Goal: Task Accomplishment & Management: Use online tool/utility

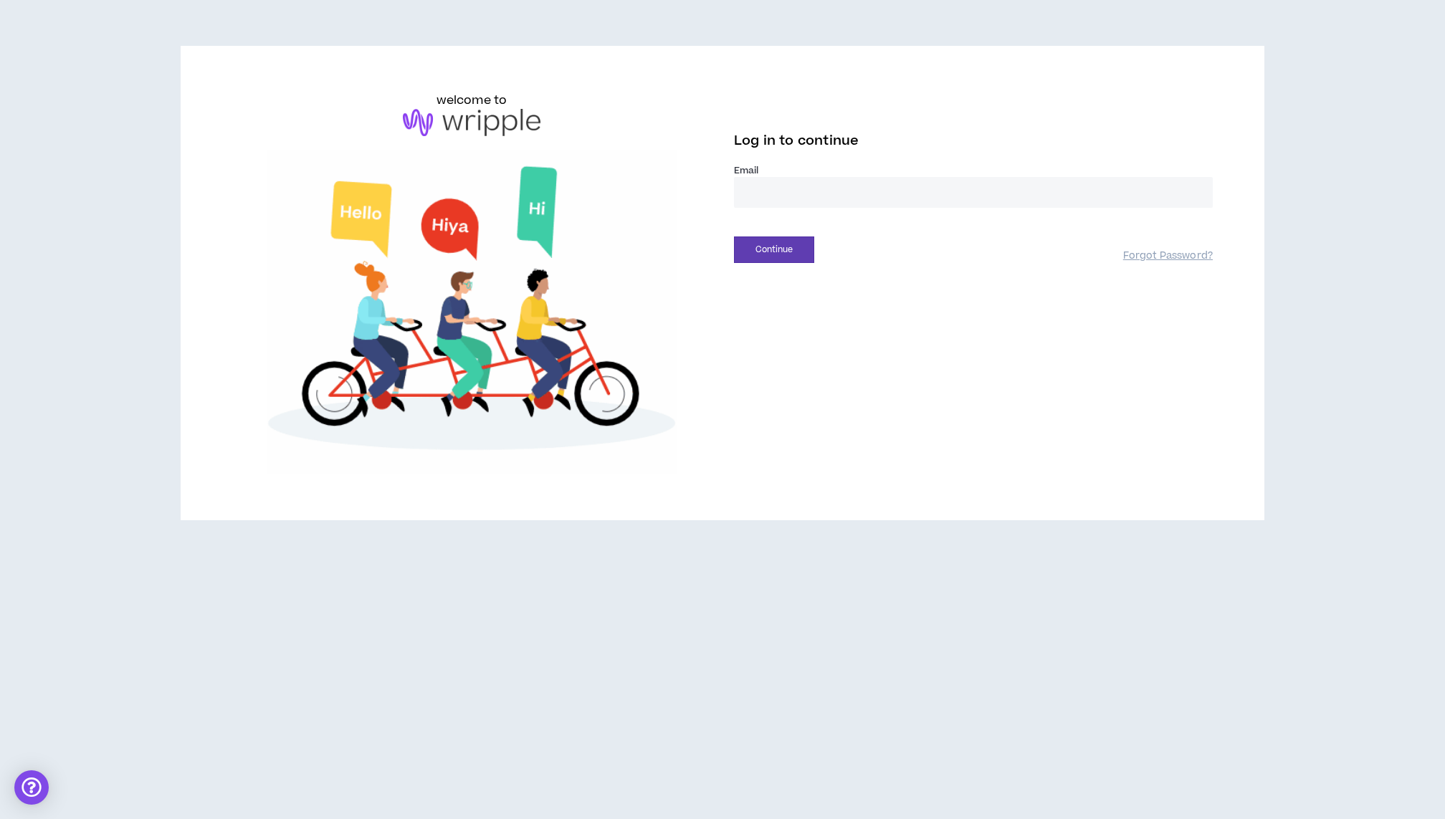
type input "**********"
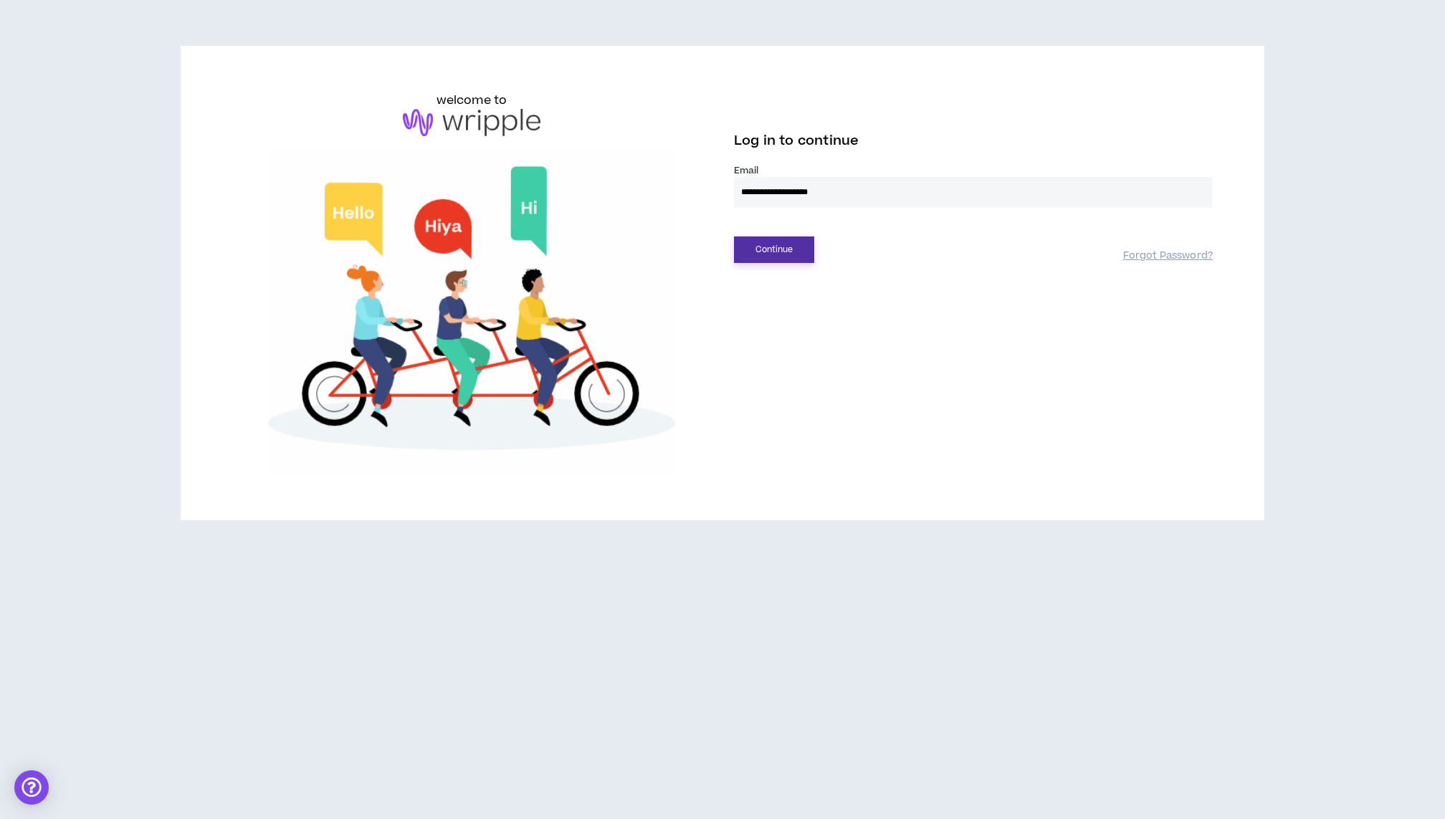
click at [780, 241] on button "Continue" at bounding box center [774, 249] width 80 height 27
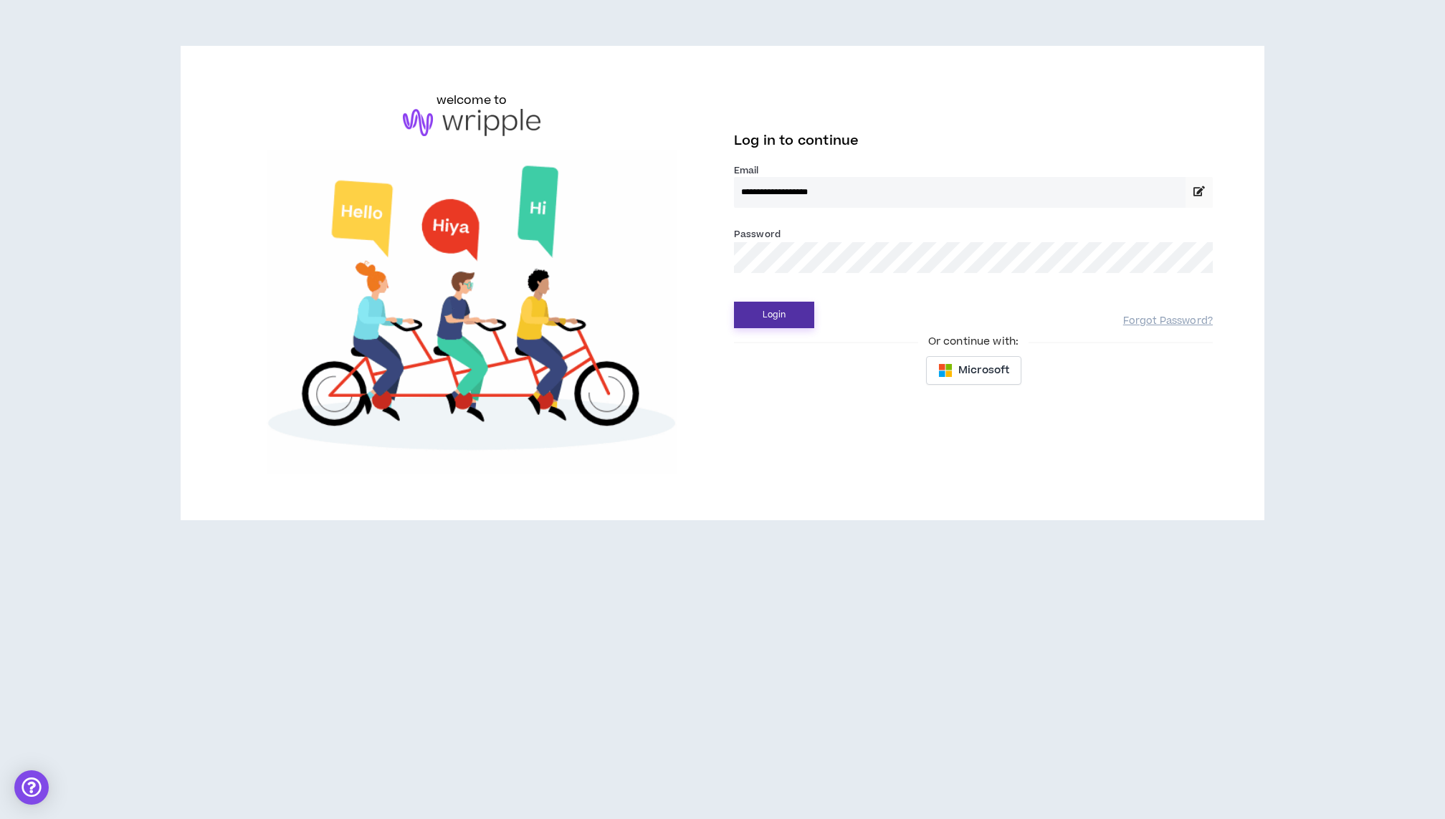
click at [775, 326] on button "Login" at bounding box center [774, 315] width 80 height 27
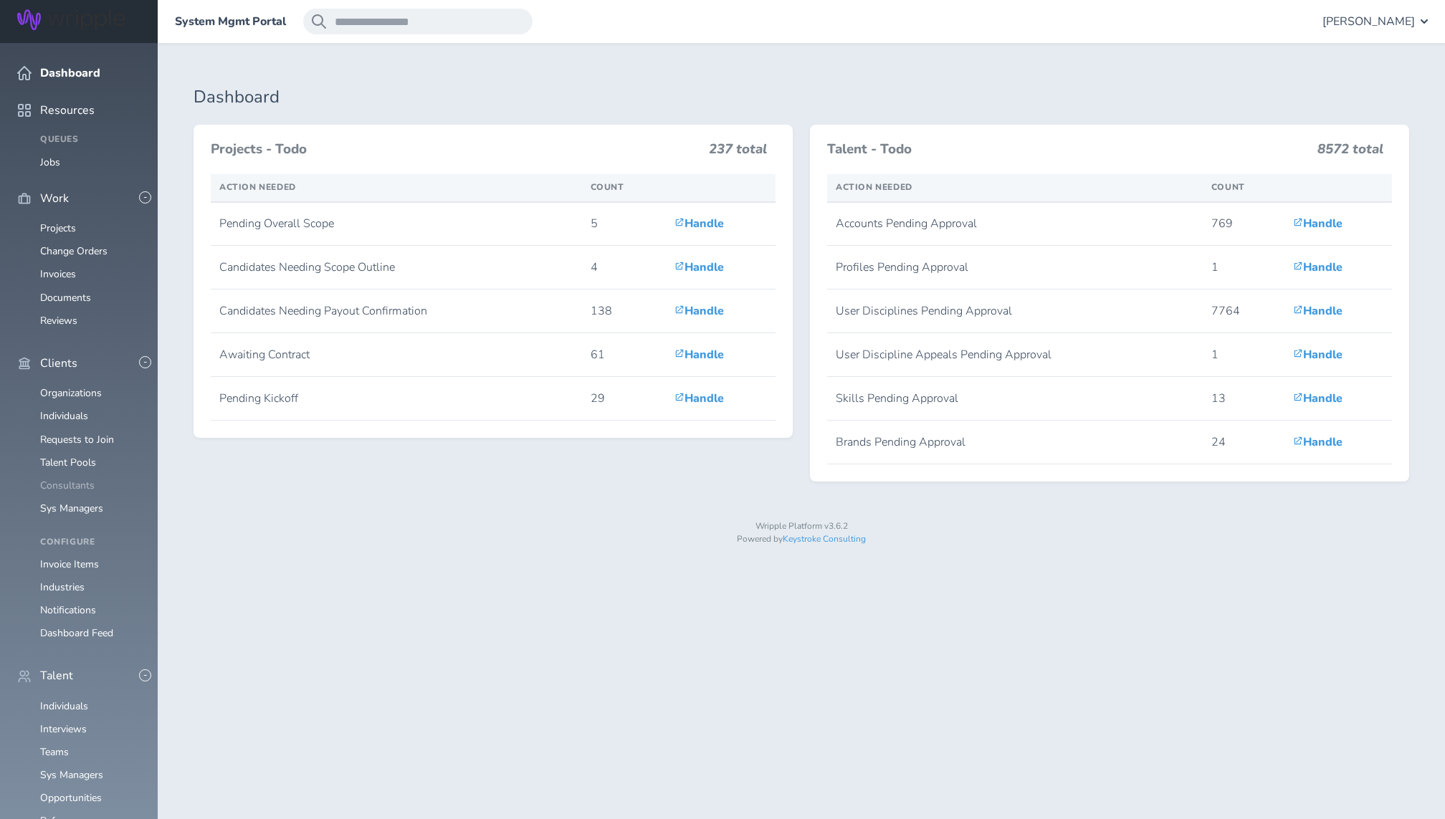
click at [77, 479] on link "Consultants" at bounding box center [67, 486] width 54 height 14
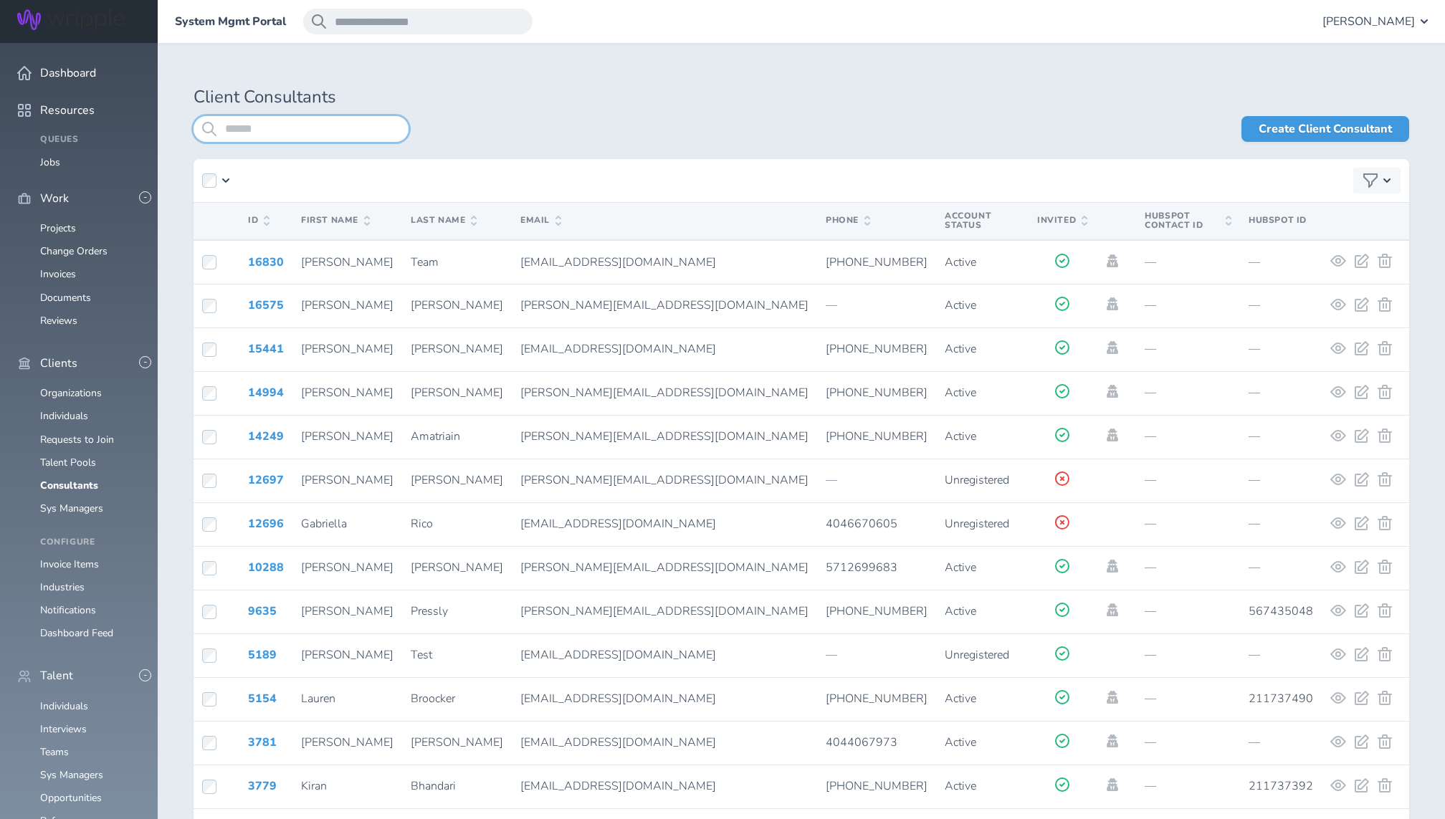
click at [288, 131] on input "search" at bounding box center [300, 129] width 215 height 26
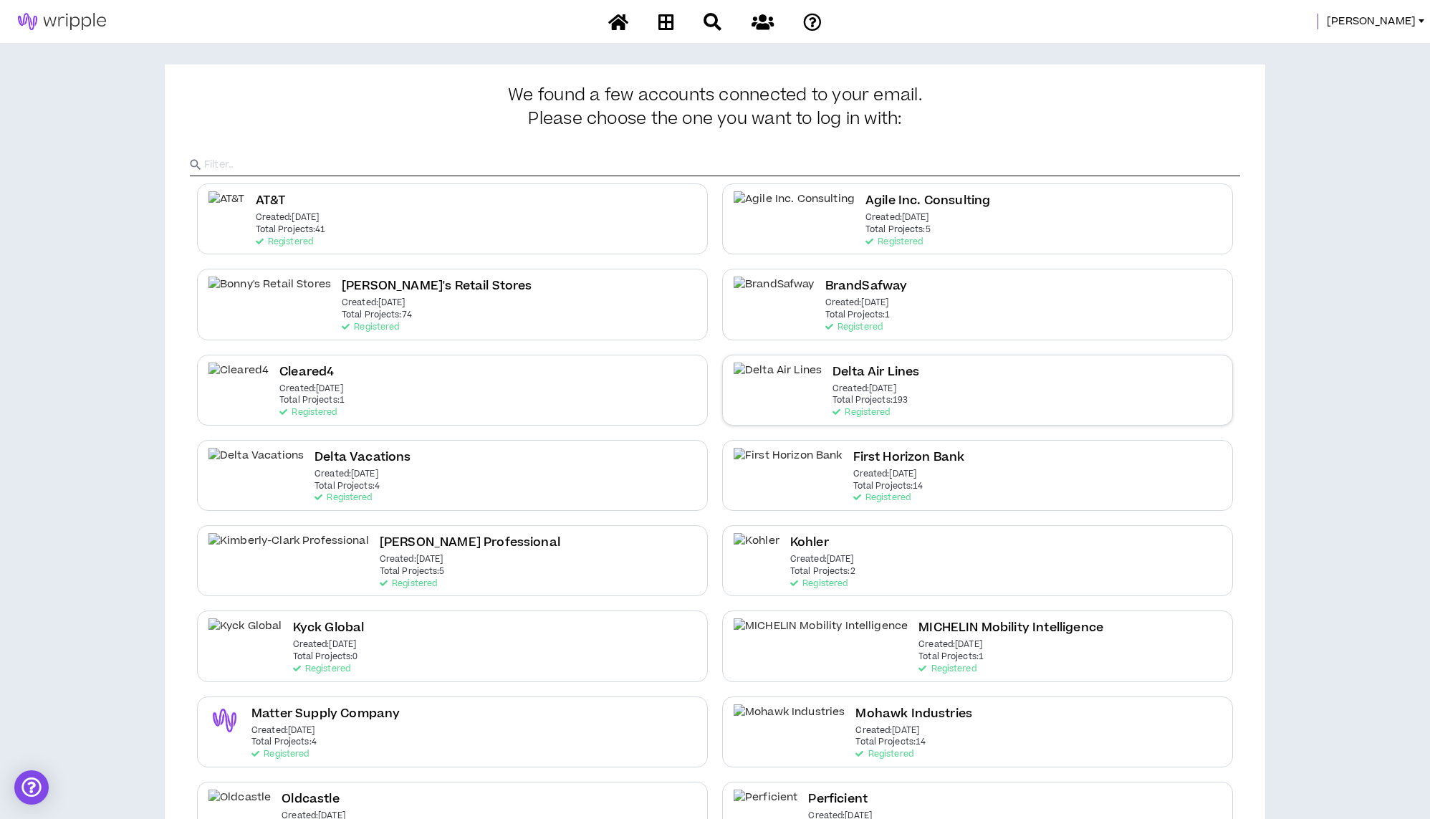
click at [856, 373] on h2 "Delta Air Lines" at bounding box center [876, 372] width 87 height 19
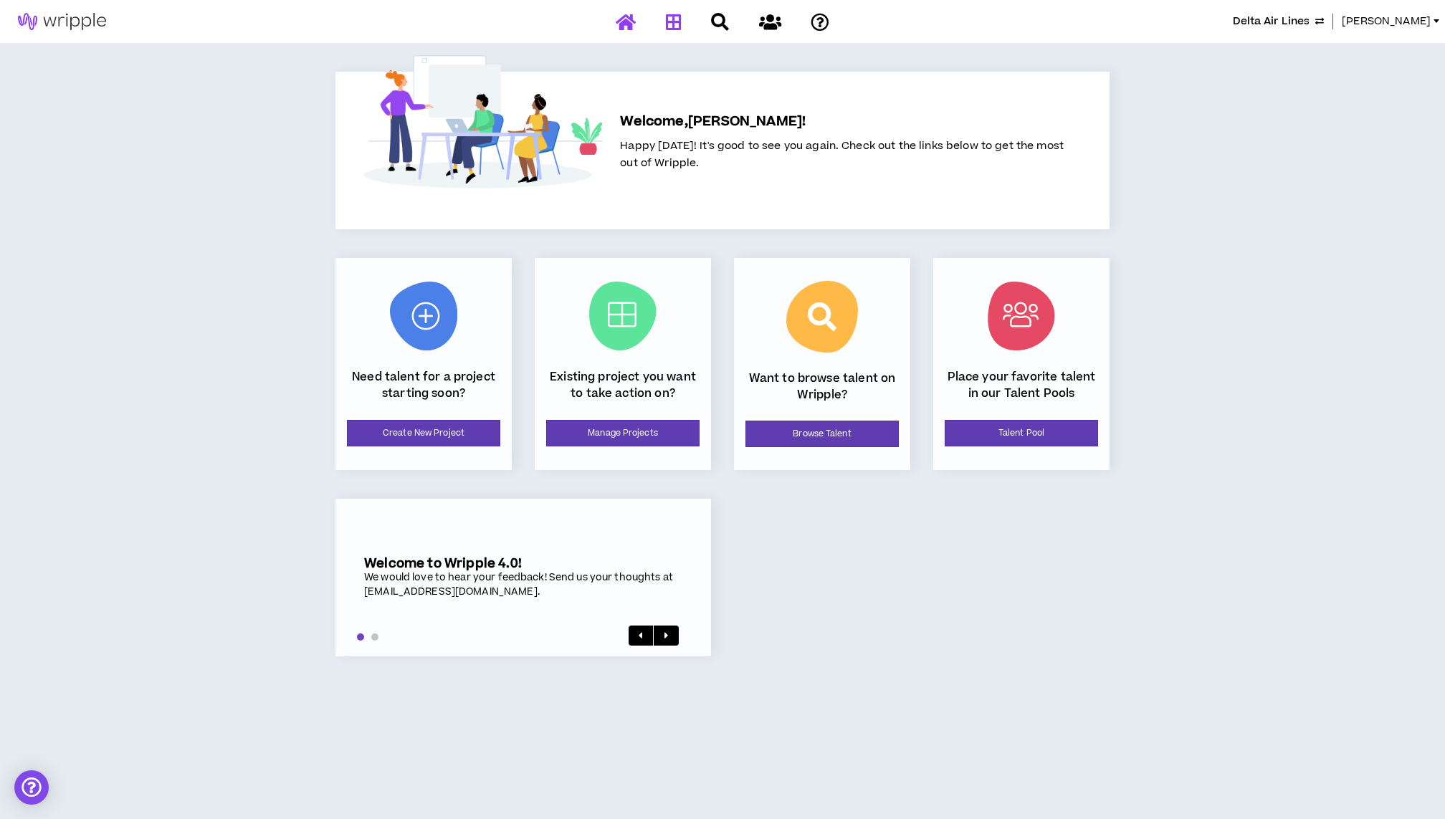
click at [679, 20] on icon at bounding box center [674, 22] width 16 height 18
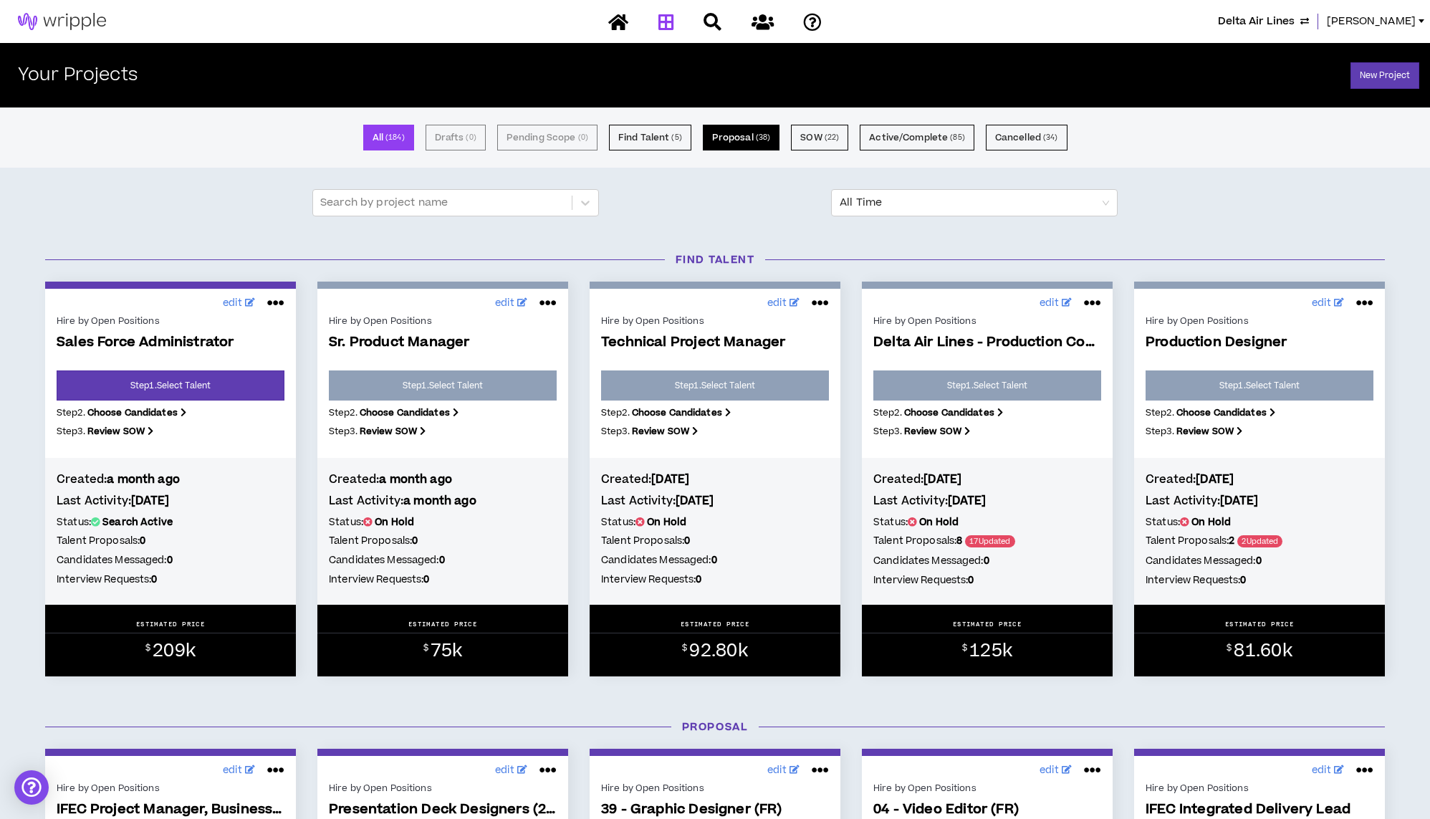
click at [748, 143] on button "Proposal ( 38 )" at bounding box center [741, 138] width 77 height 26
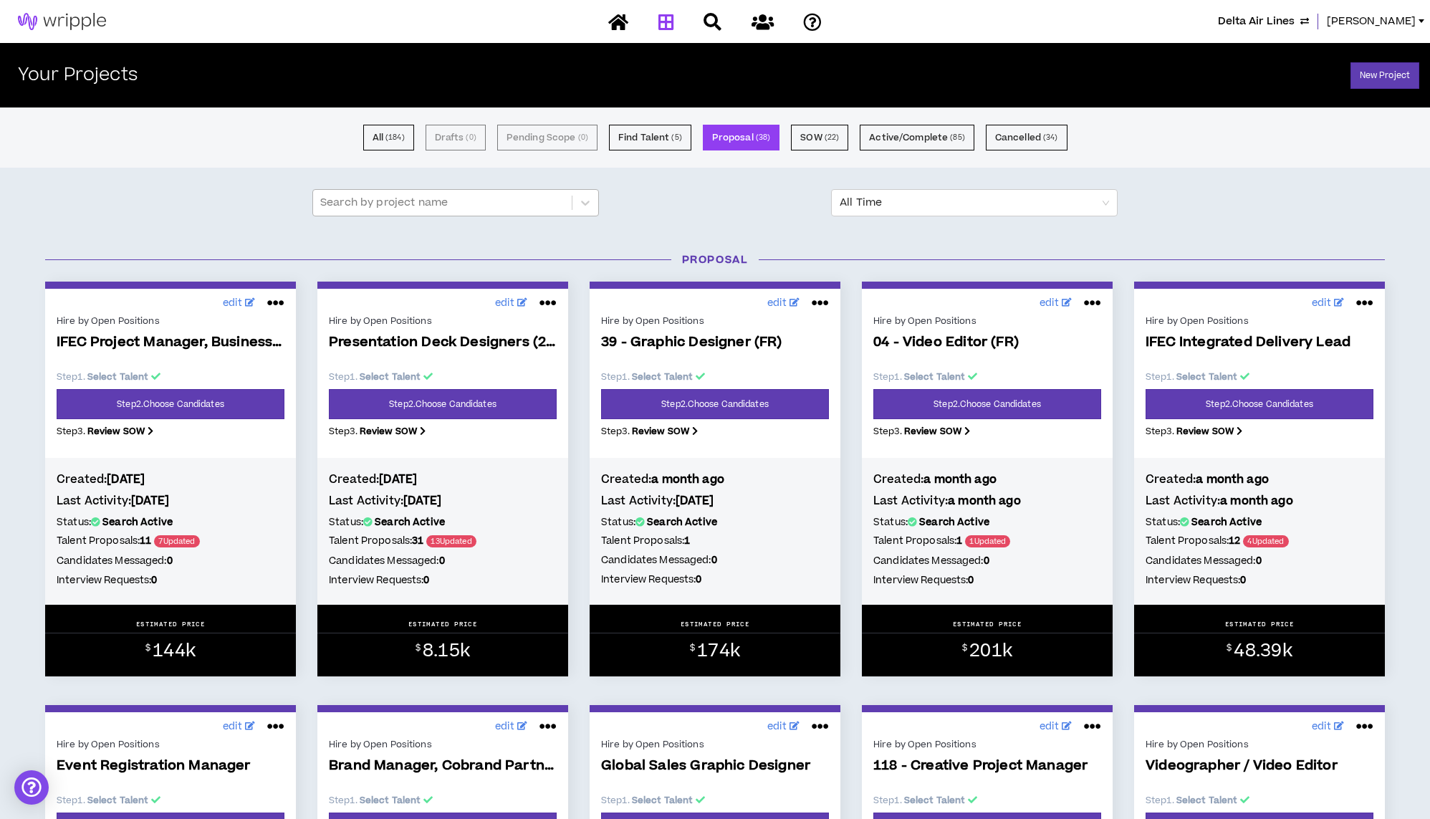
click at [429, 195] on div at bounding box center [442, 202] width 244 height 19
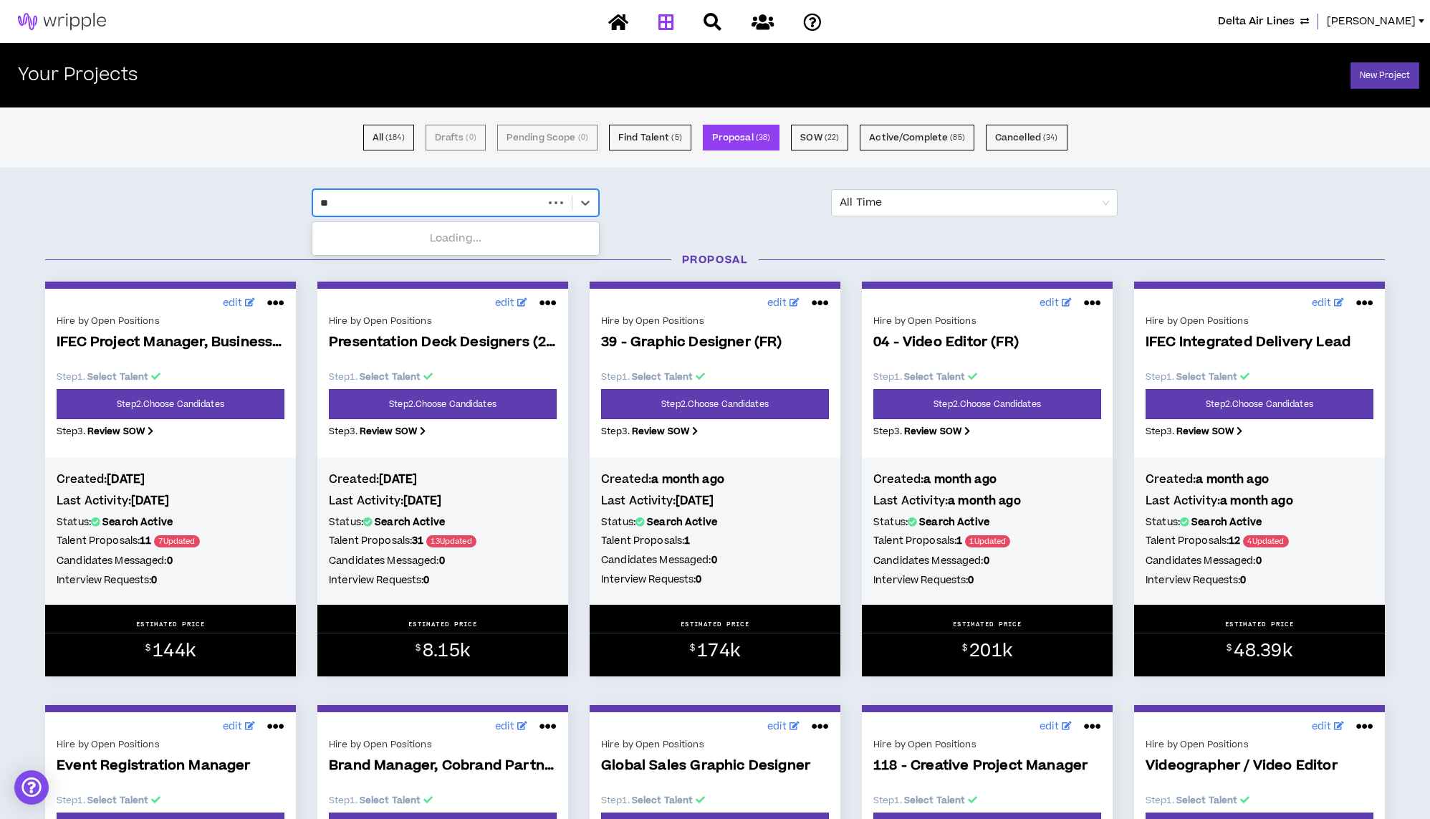
type input "*"
type input "*******"
click at [464, 259] on div "Brand Manager, Cobrand Partnerships" at bounding box center [455, 257] width 287 height 27
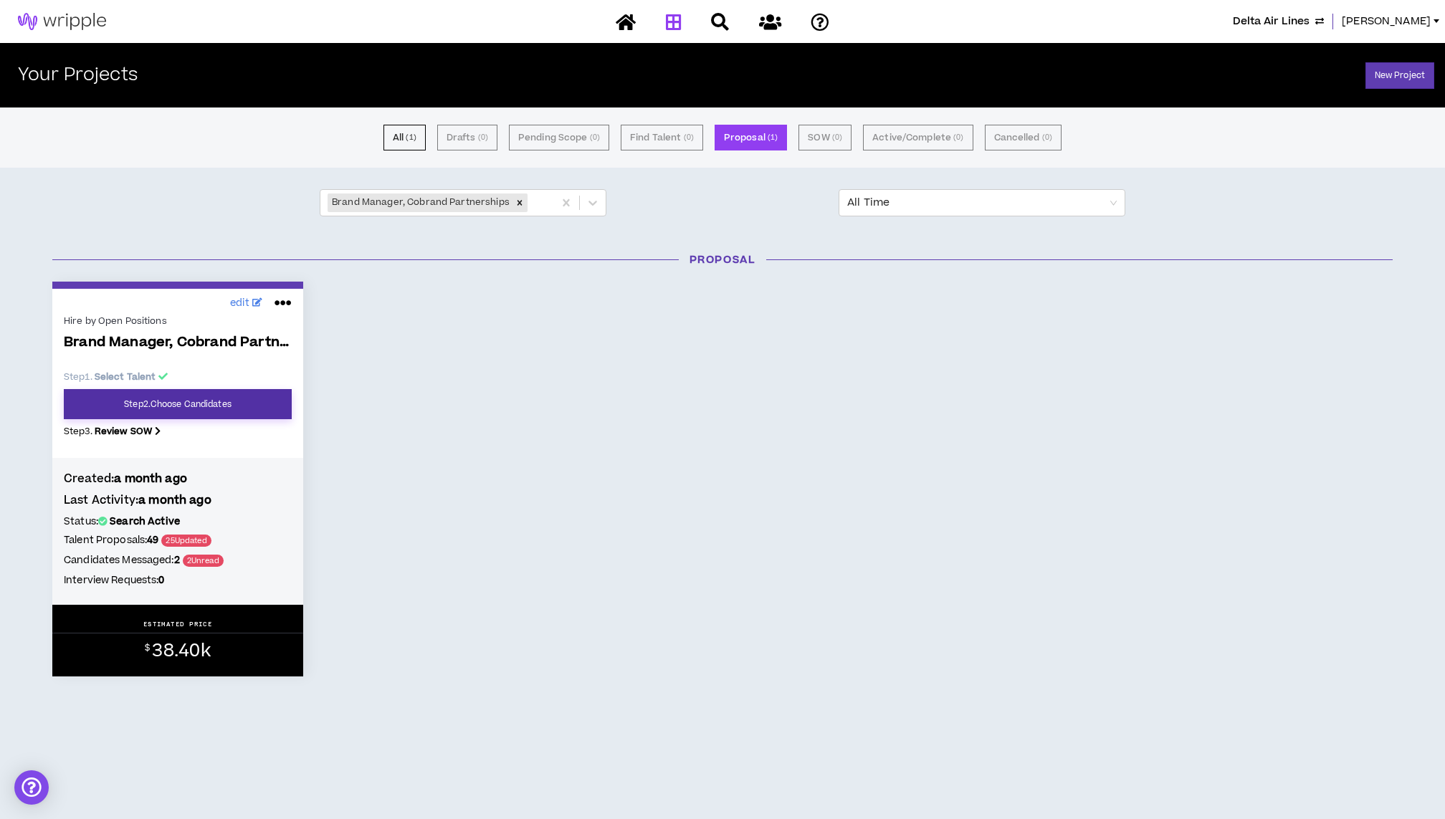
click at [221, 401] on link "Step 2 . Choose Candidates" at bounding box center [178, 404] width 228 height 30
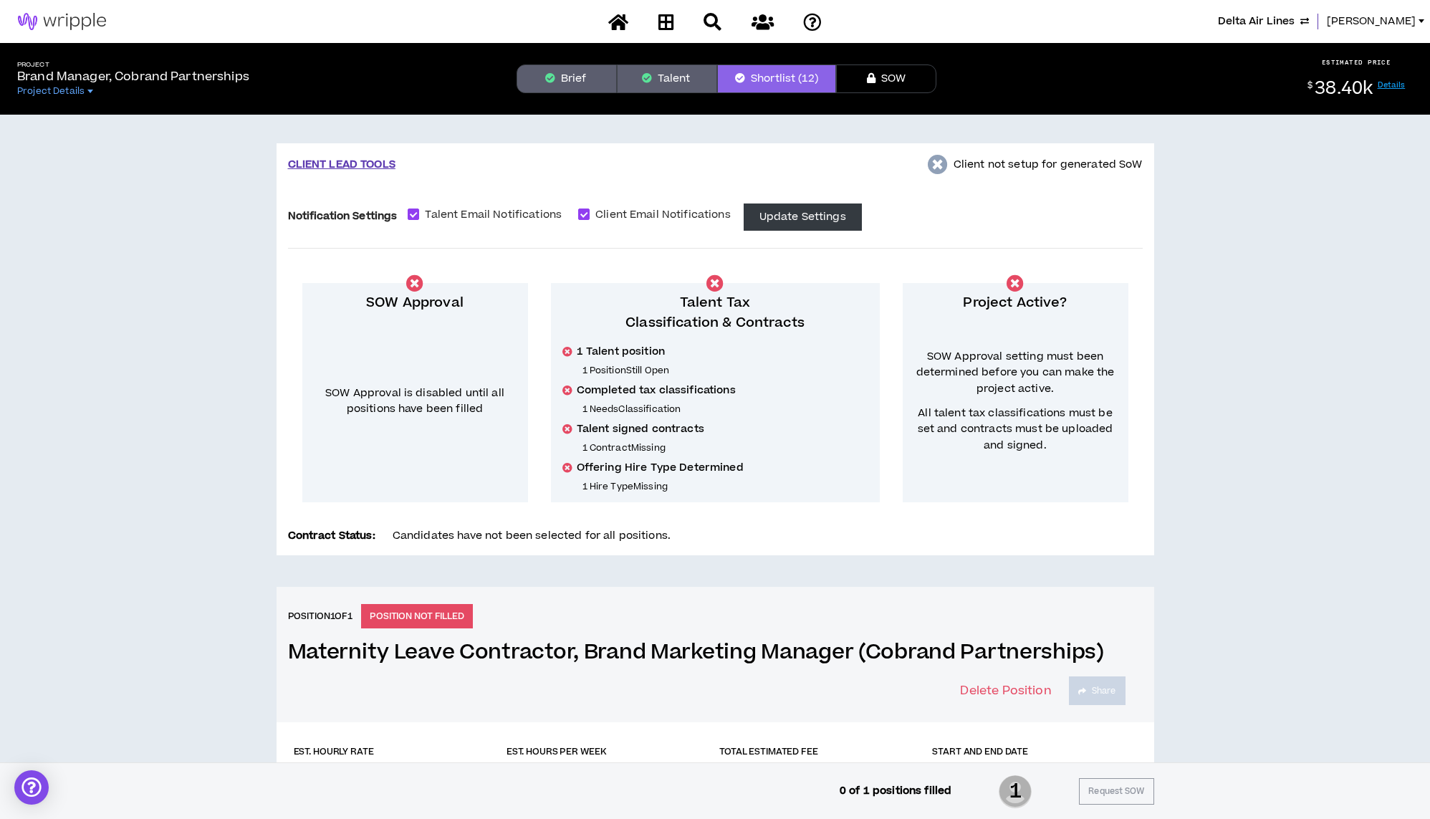
click at [693, 68] on button "Talent" at bounding box center [667, 78] width 100 height 29
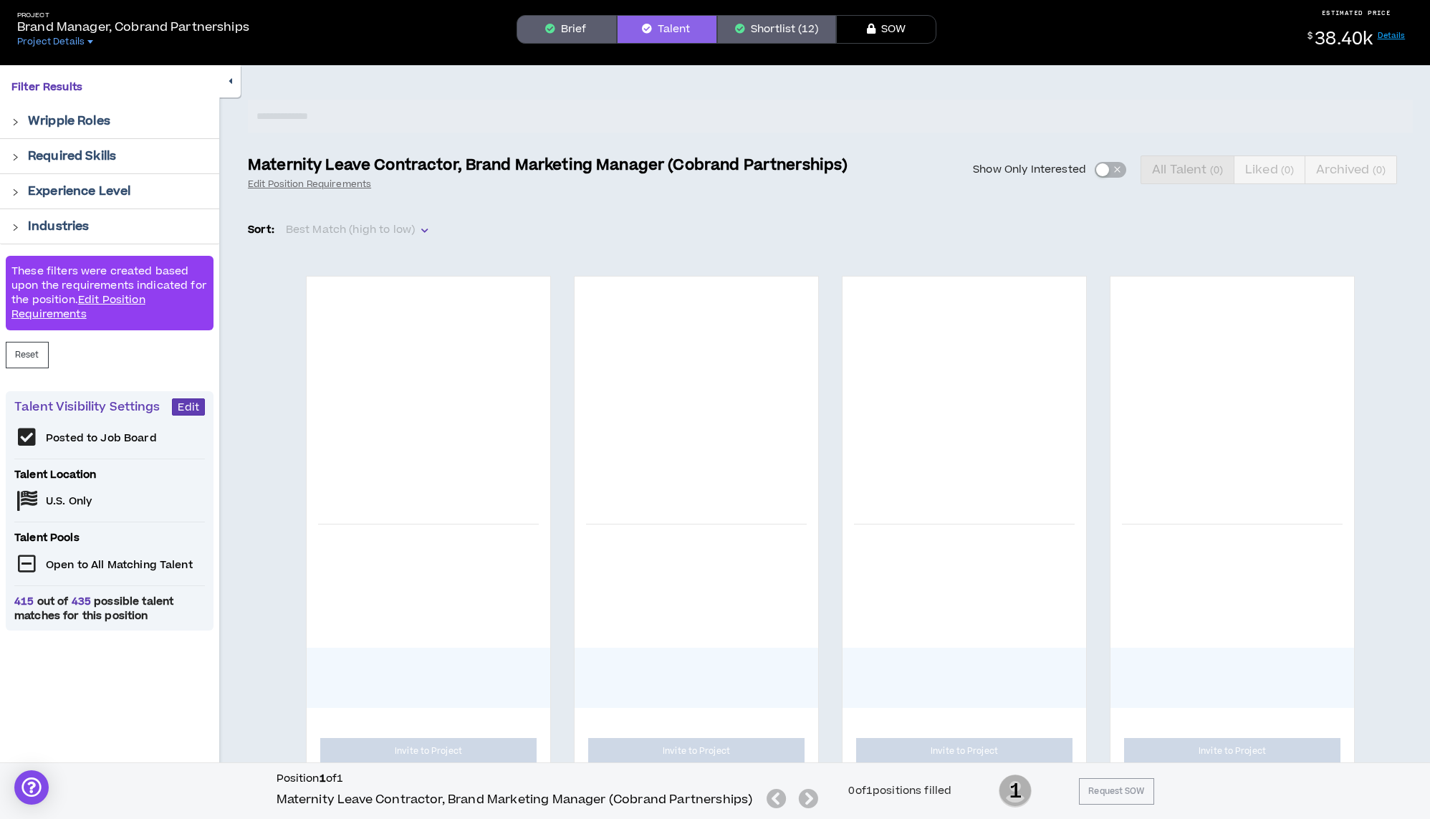
scroll to position [56, 0]
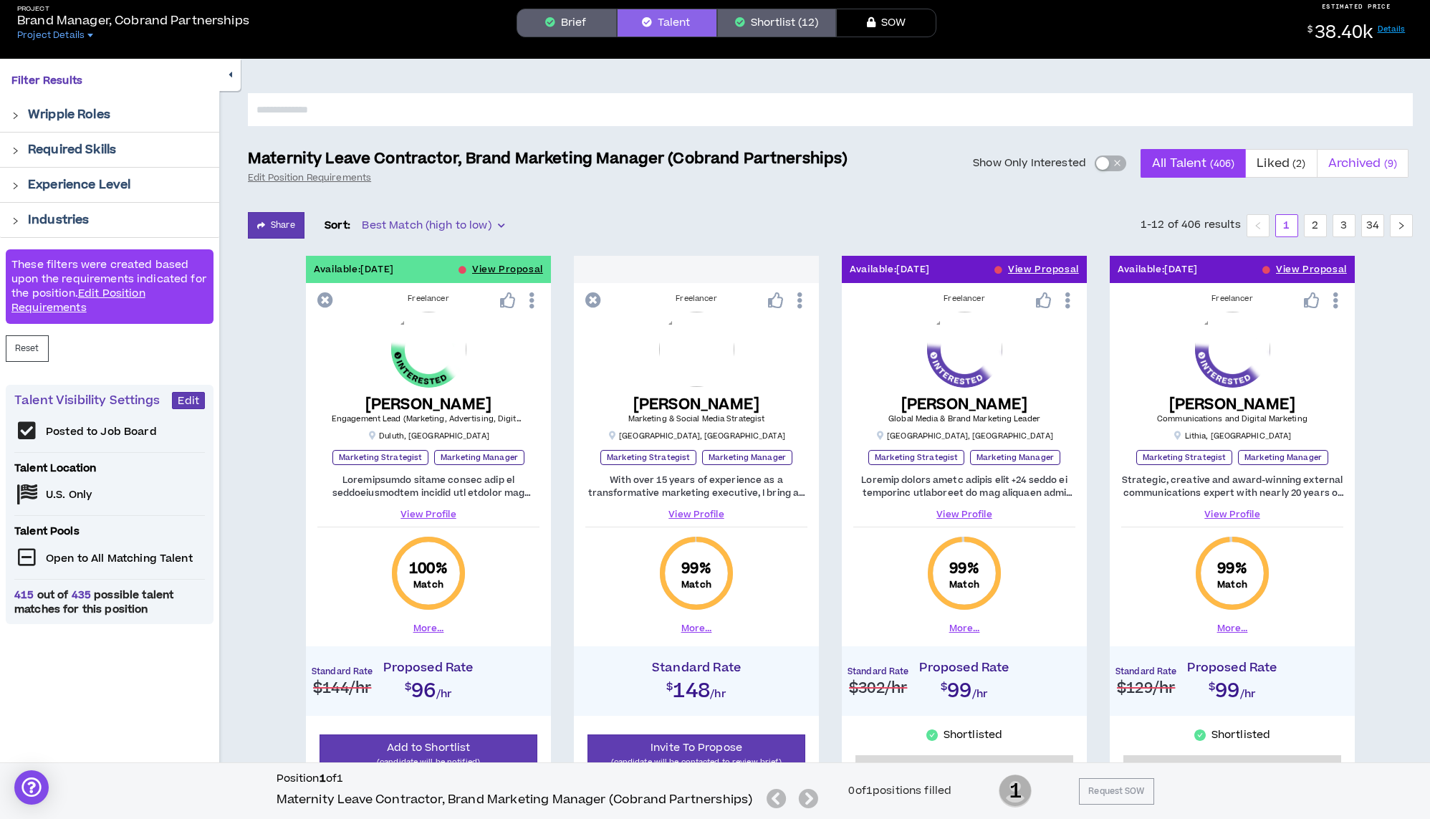
click at [1356, 166] on span "Archived ( 9 )" at bounding box center [1364, 163] width 70 height 34
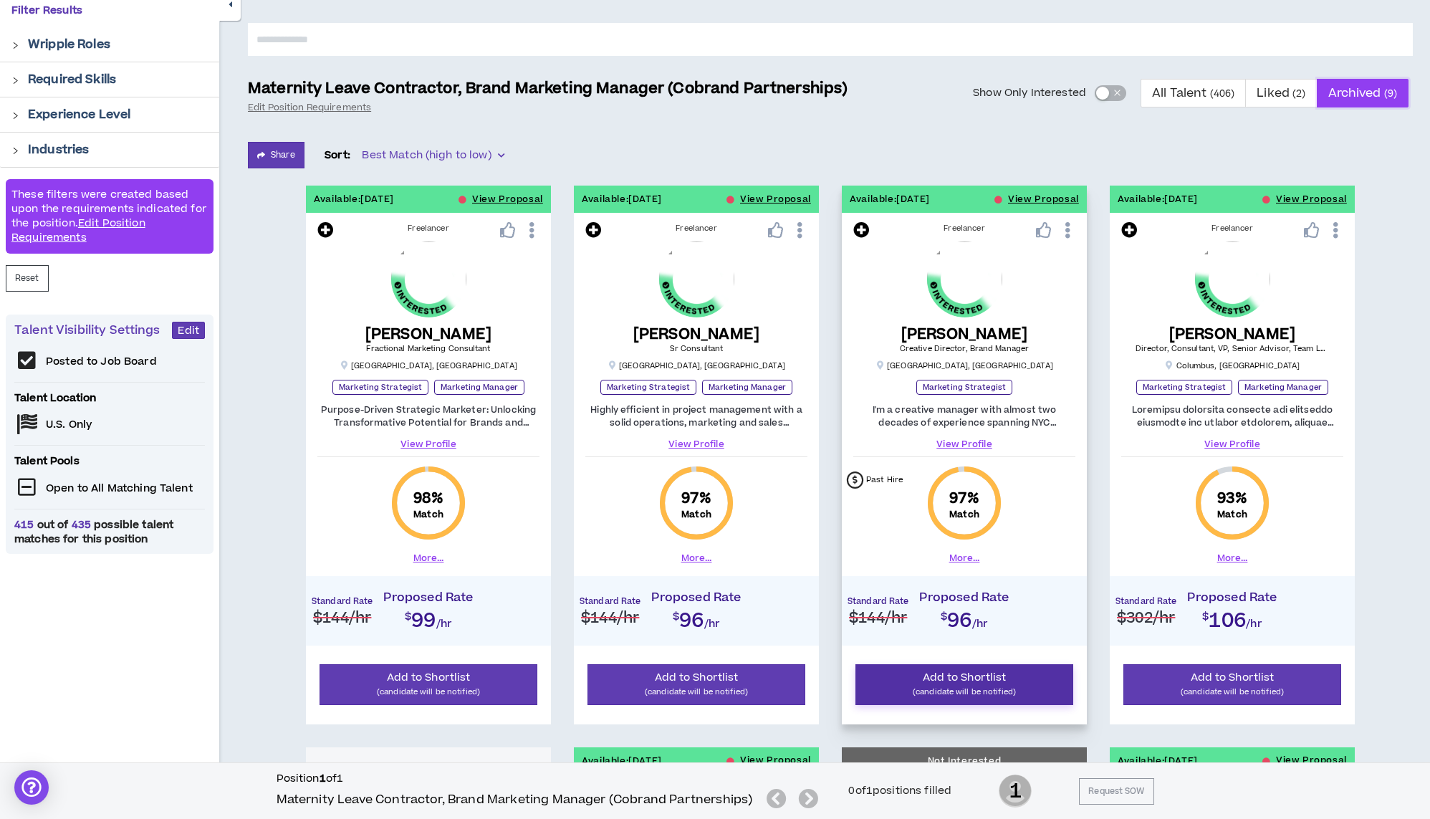
scroll to position [101, 0]
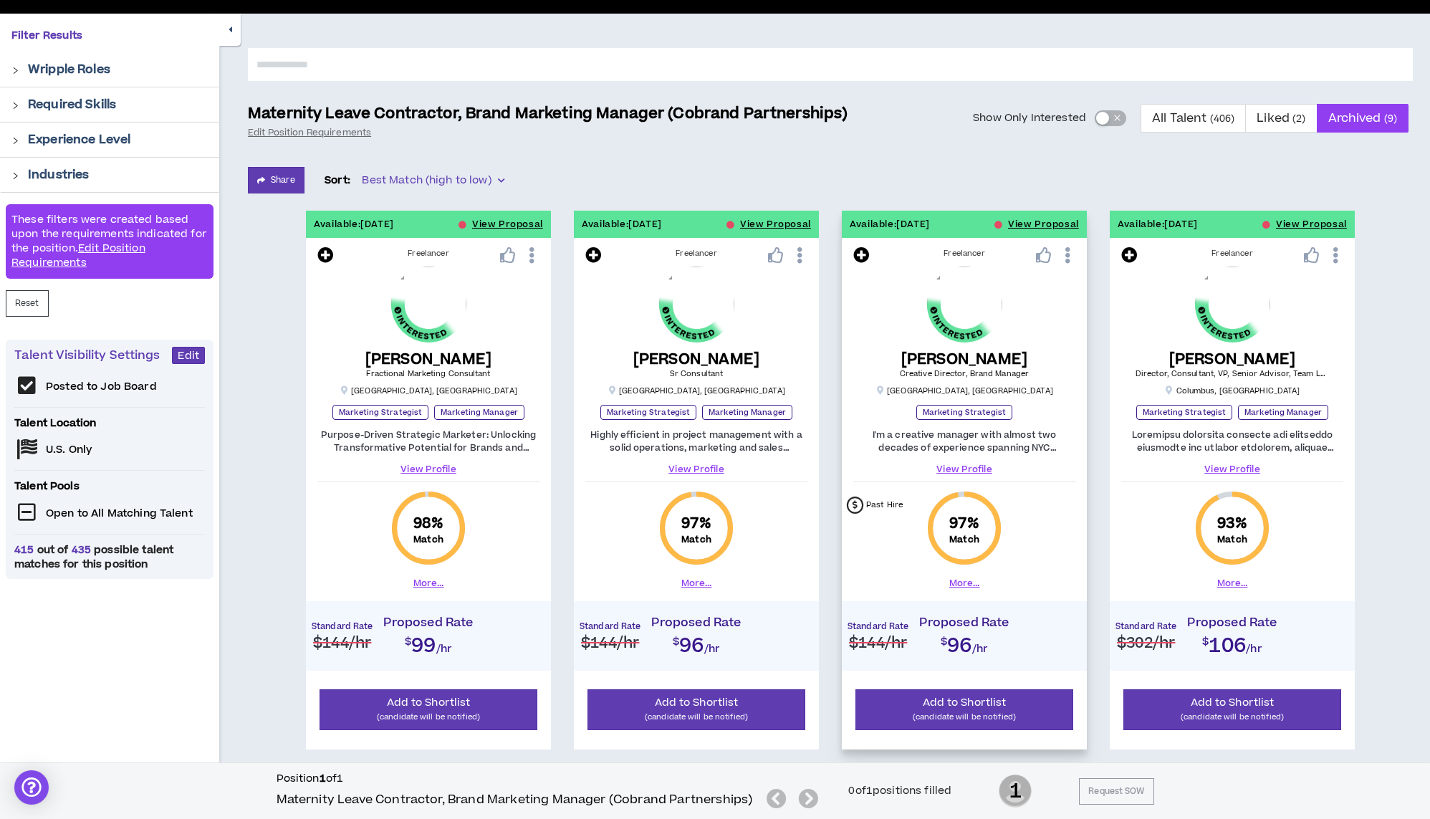
click at [1074, 245] on icon at bounding box center [1068, 255] width 15 height 25
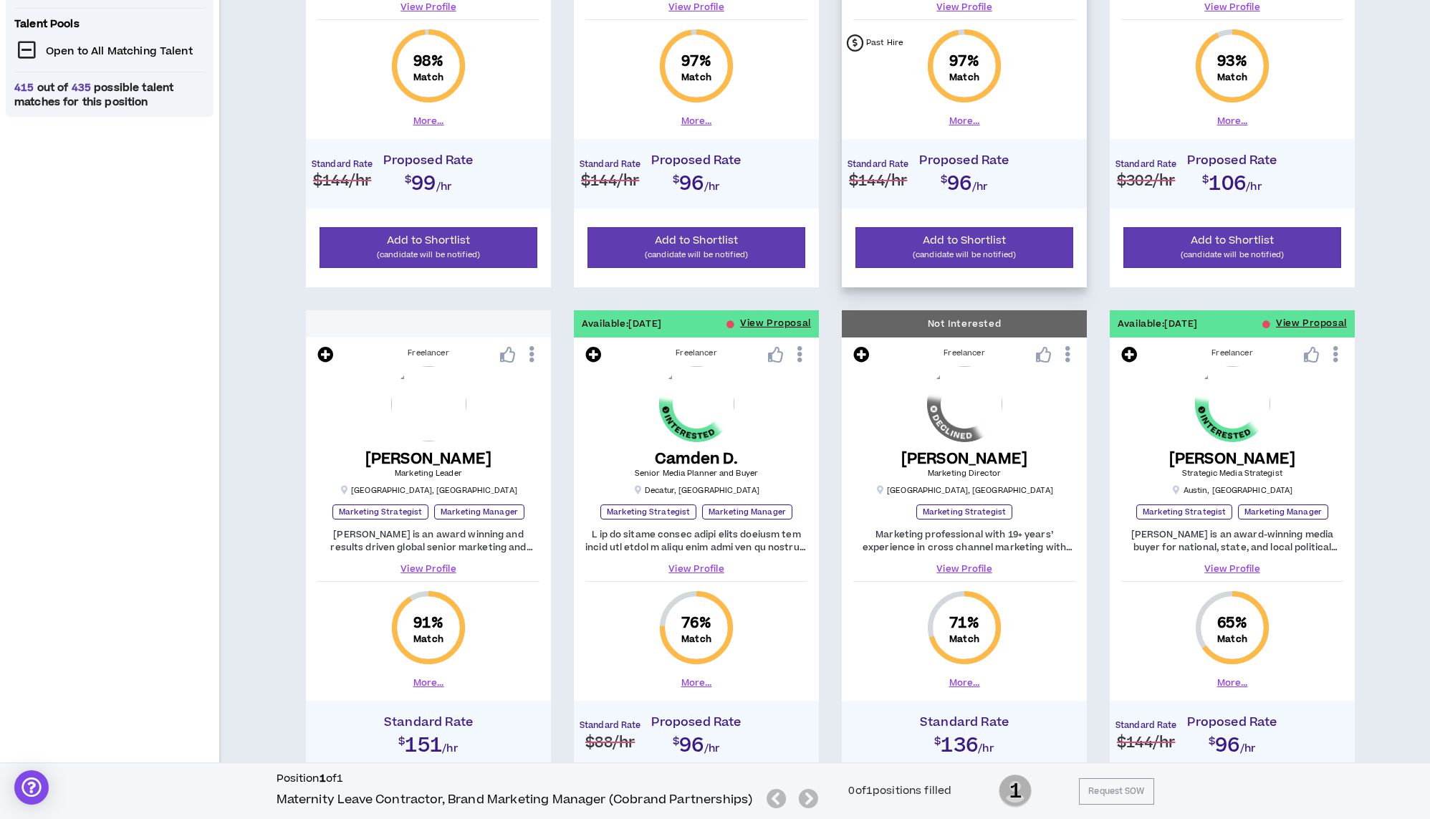
scroll to position [726, 0]
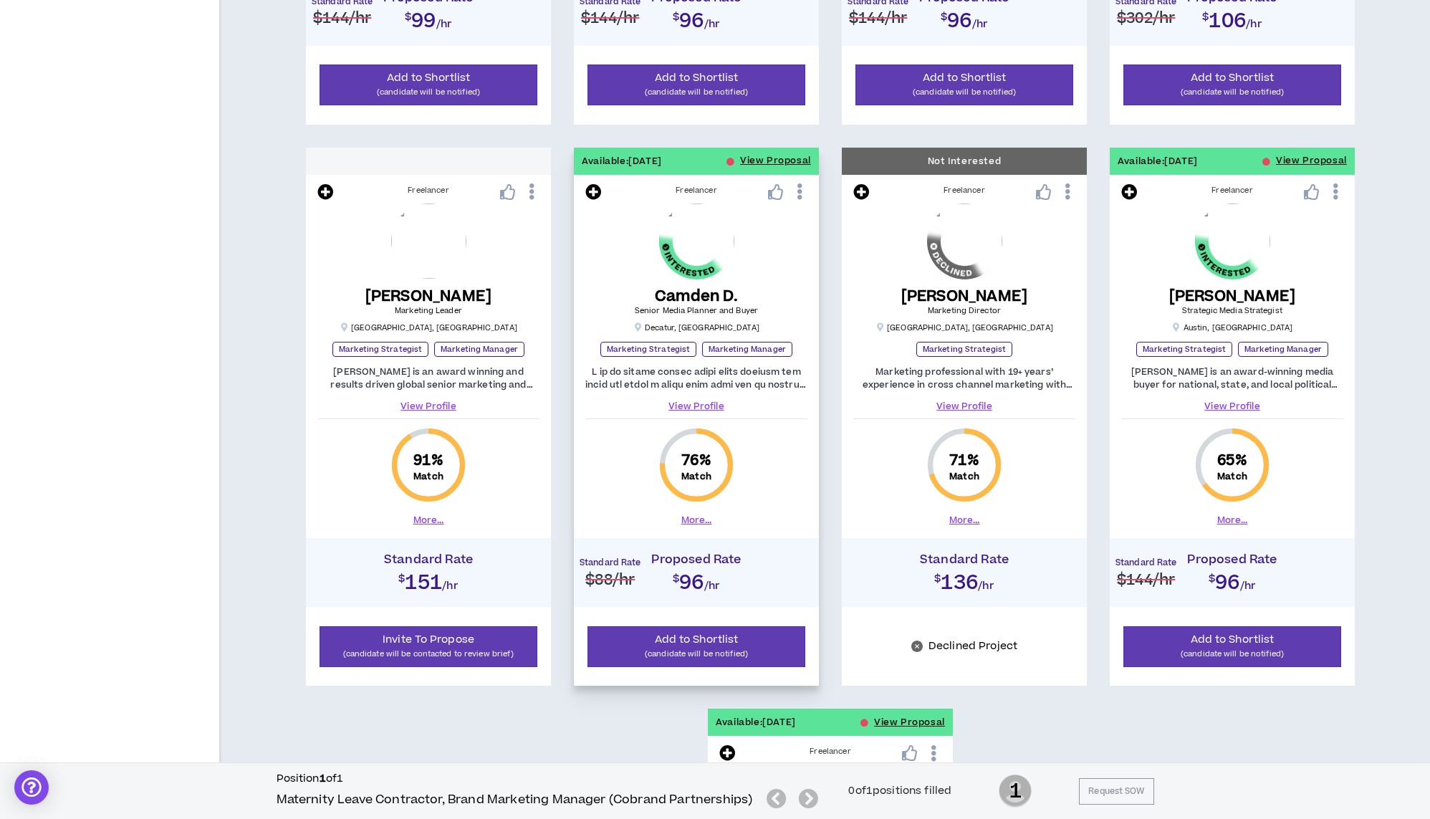
click at [697, 514] on button "More..." at bounding box center [697, 520] width 31 height 13
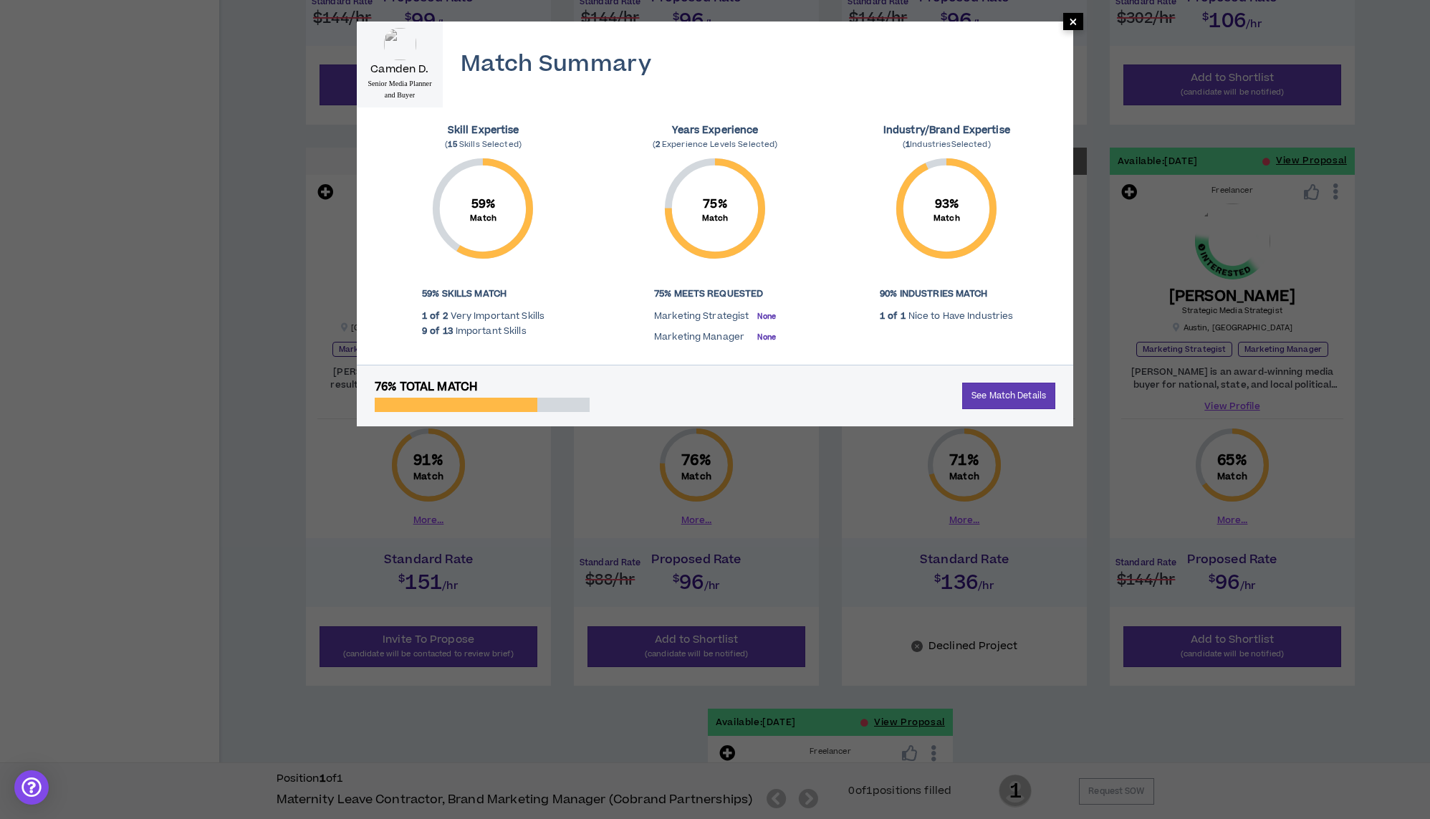
click at [1074, 19] on span "×" at bounding box center [1073, 21] width 9 height 17
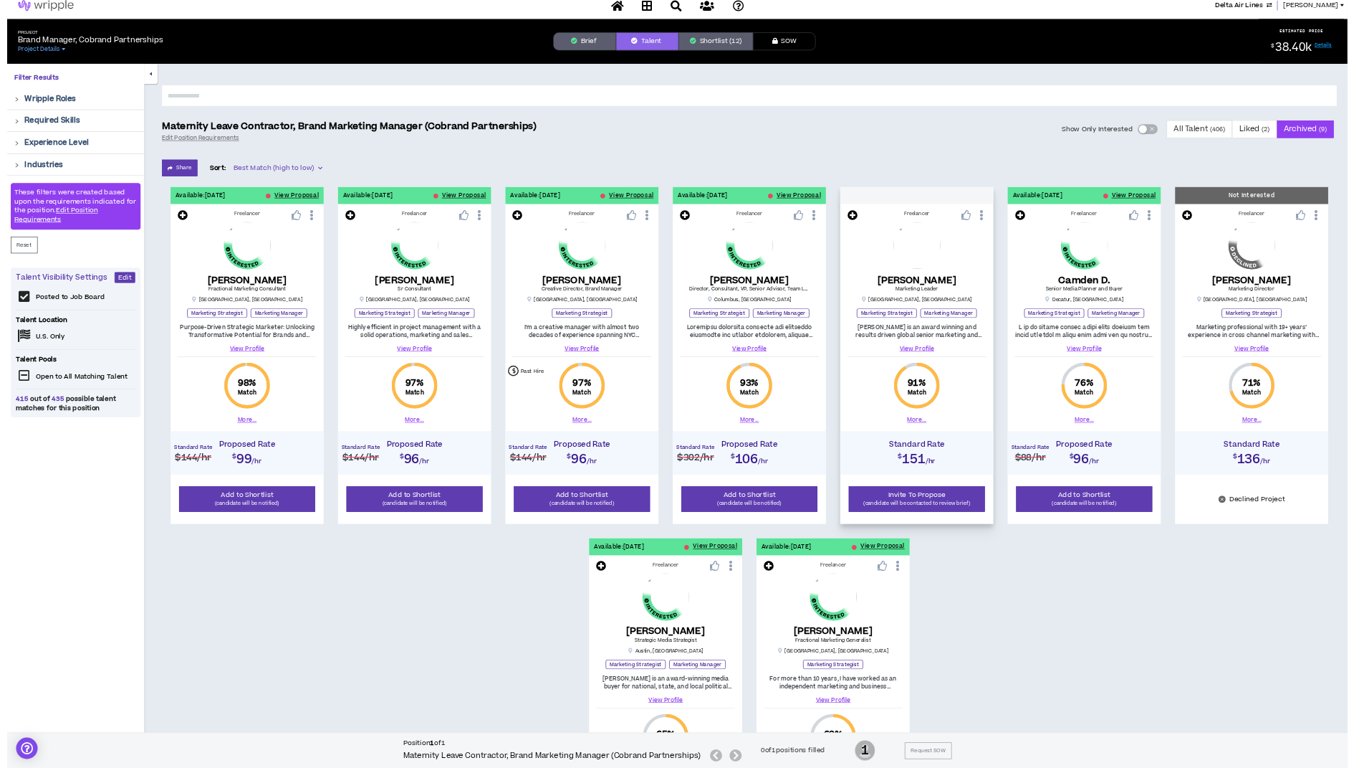
scroll to position [0, 0]
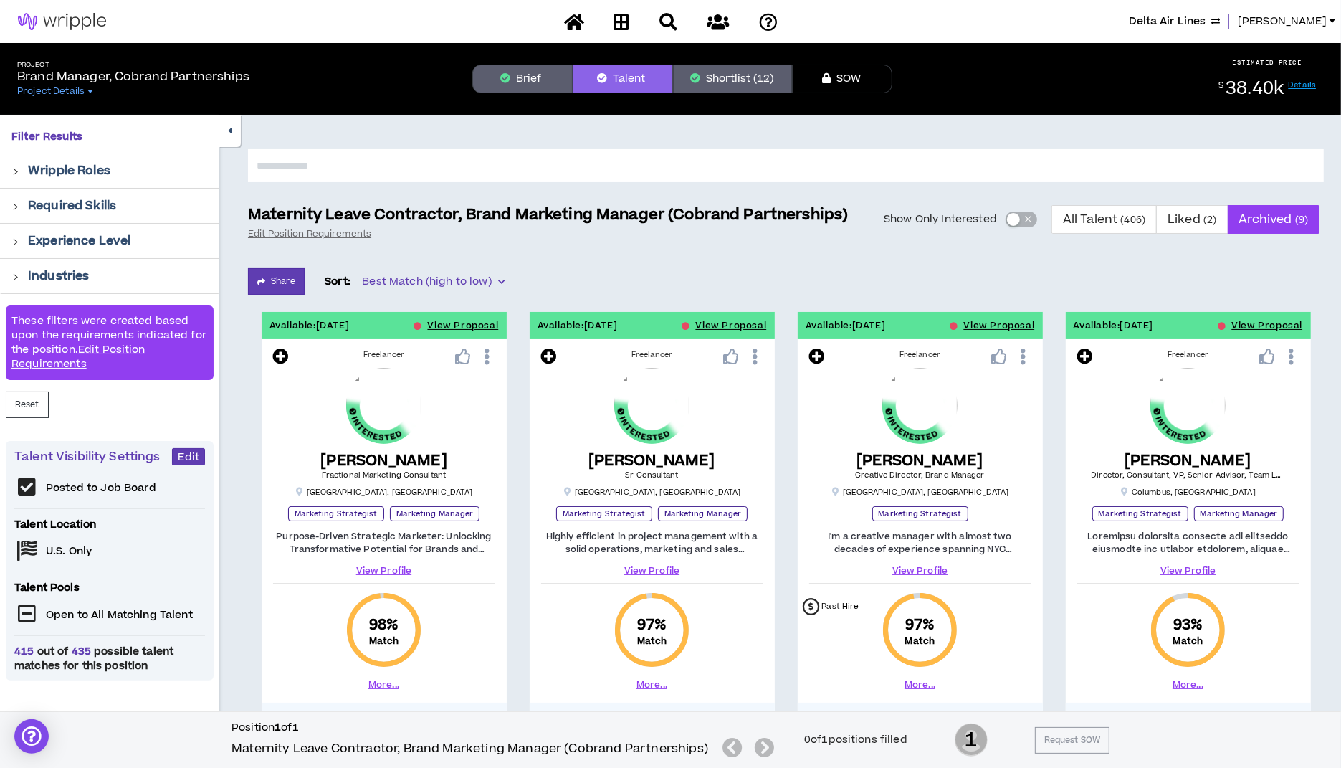
click at [86, 20] on img at bounding box center [62, 21] width 124 height 17
